Goal: Information Seeking & Learning: Learn about a topic

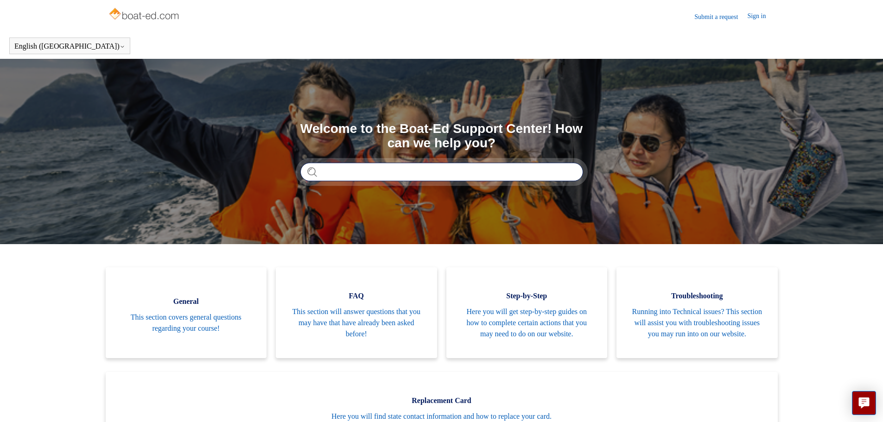
click at [373, 177] on input "Search" at bounding box center [441, 172] width 283 height 19
click at [308, 172] on form at bounding box center [441, 172] width 283 height 19
click at [344, 171] on input "Search" at bounding box center [441, 172] width 283 height 19
drag, startPoint x: 344, startPoint y: 171, endPoint x: 298, endPoint y: 203, distance: 55.6
click at [298, 203] on section "Search Welcome to the Boat-Ed Support Center! How can we help you?" at bounding box center [441, 151] width 883 height 185
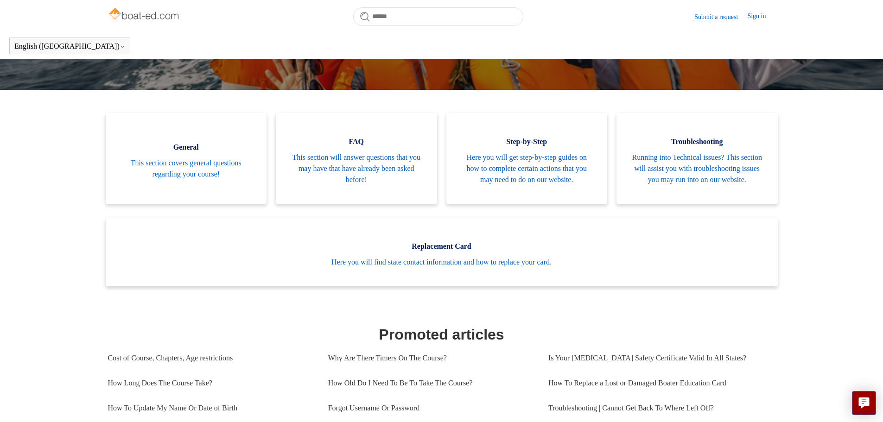
scroll to position [45, 0]
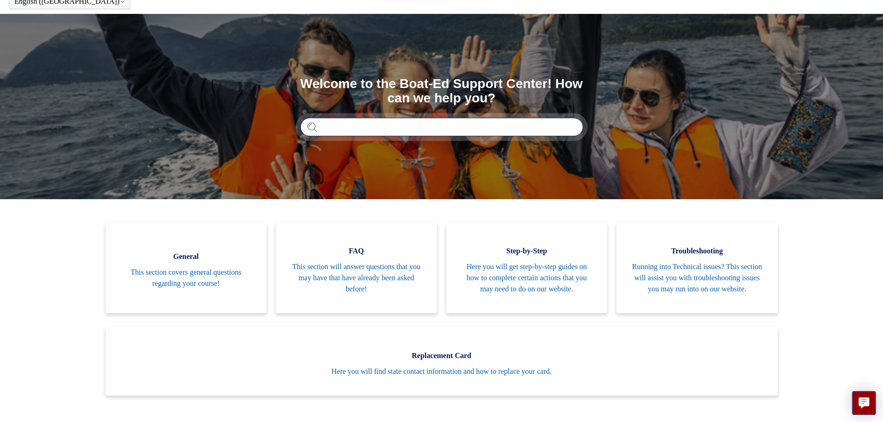
click at [420, 127] on input "Search" at bounding box center [441, 127] width 283 height 19
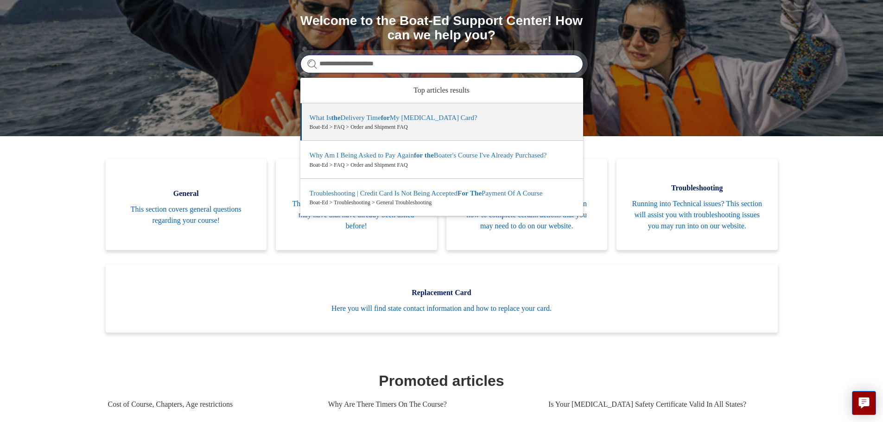
scroll to position [91, 0]
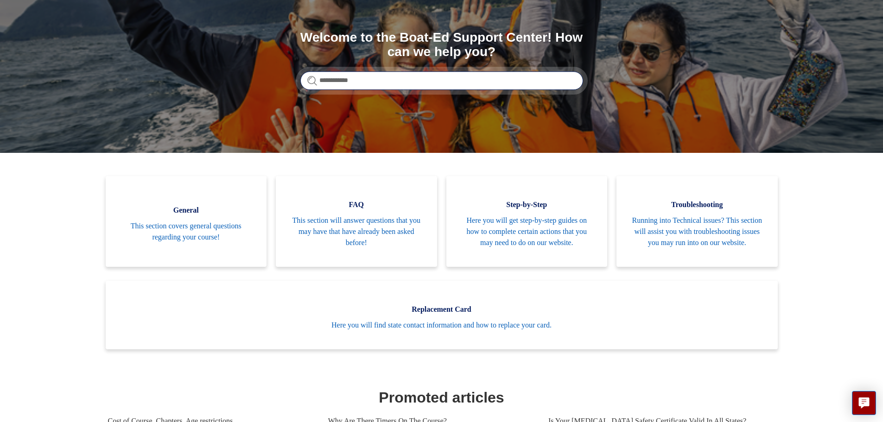
type input "**********"
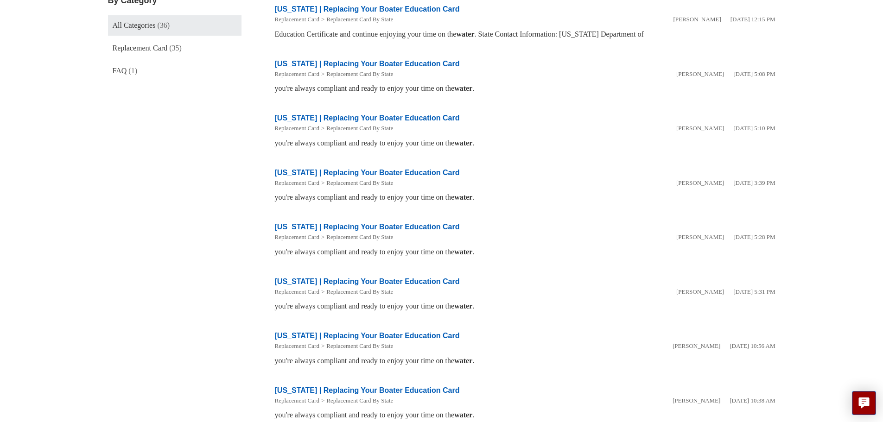
scroll to position [148, 0]
